Goal: Find specific page/section: Find specific page/section

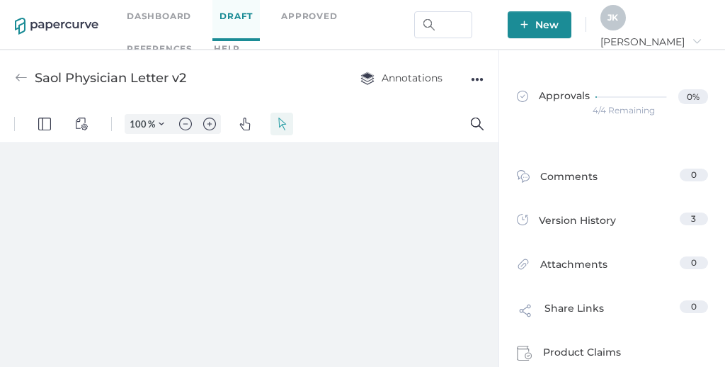
type input "112"
